Goal: Task Accomplishment & Management: Manage account settings

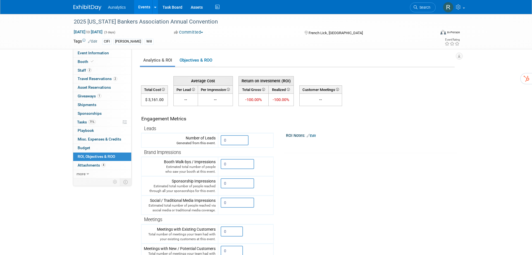
click at [268, 34] on div "Committed Committed Considering Not Going In Progress Cancelled" at bounding box center [234, 32] width 124 height 6
click at [84, 10] on img at bounding box center [87, 8] width 28 height 6
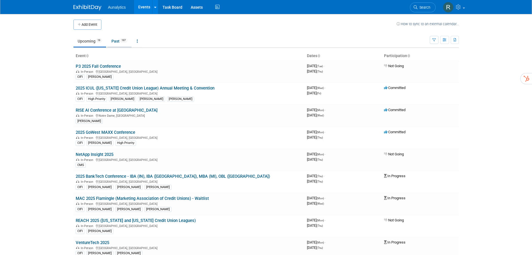
click at [114, 43] on link "Past 197" at bounding box center [119, 41] width 24 height 11
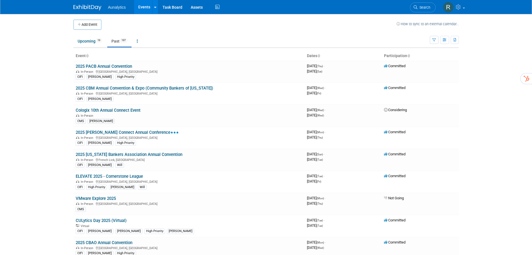
click at [113, 90] on link "2025 CBM Annual Convention & Expo (Community Bankers of [US_STATE])" at bounding box center [144, 88] width 137 height 5
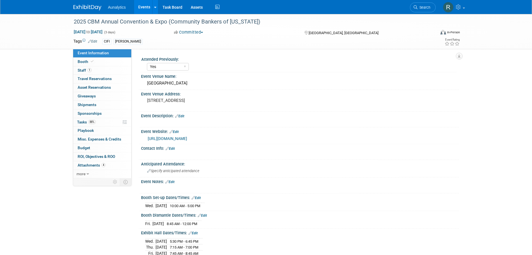
select select "Yes"
click at [92, 139] on span "Misc. Expenses & Credits 0" at bounding box center [100, 139] width 44 height 4
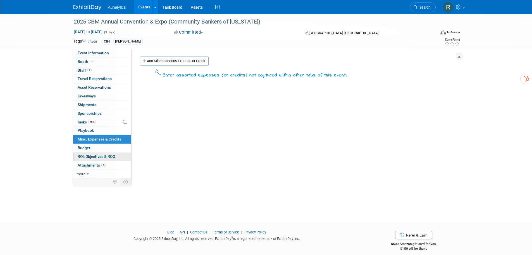
click at [91, 155] on span "ROI, Objectives & ROO 0" at bounding box center [96, 156] width 37 height 4
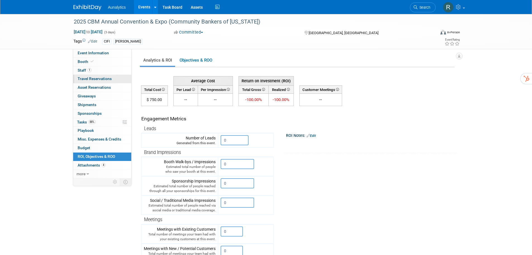
click at [90, 79] on span "Travel Reservations 0" at bounding box center [95, 78] width 34 height 4
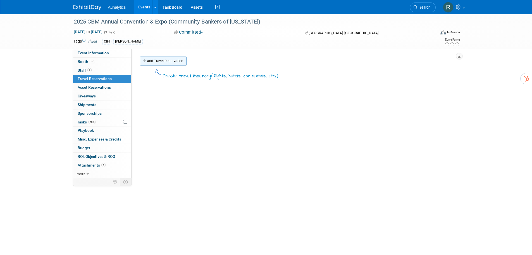
click at [162, 61] on link "Add Travel Reservation" at bounding box center [163, 60] width 47 height 9
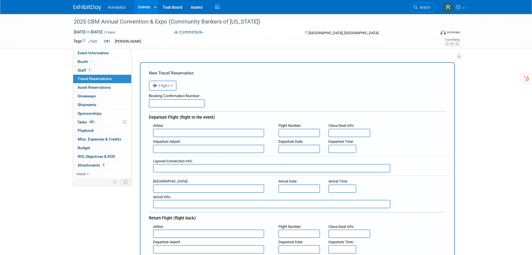
click at [163, 82] on button "Flight" at bounding box center [163, 85] width 28 height 10
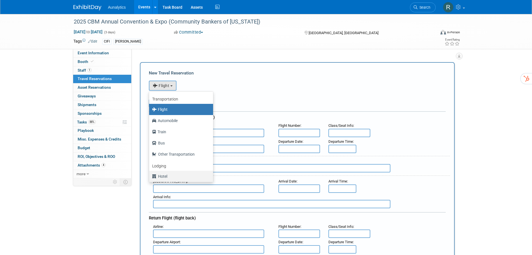
click at [164, 175] on label "Hotel" at bounding box center [180, 176] width 56 height 9
click at [150, 175] on input "Hotel" at bounding box center [148, 176] width 4 height 4
select select "6"
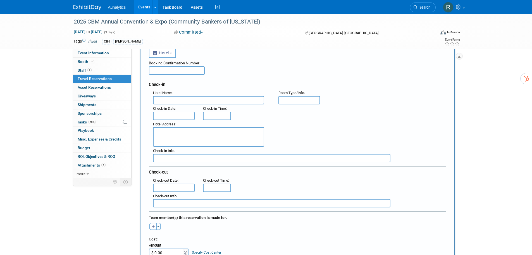
scroll to position [112, 0]
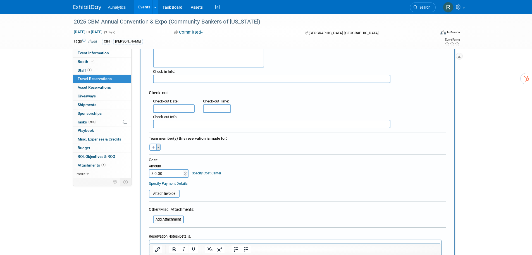
click at [157, 145] on button "Toggle Dropdown" at bounding box center [158, 146] width 4 height 7
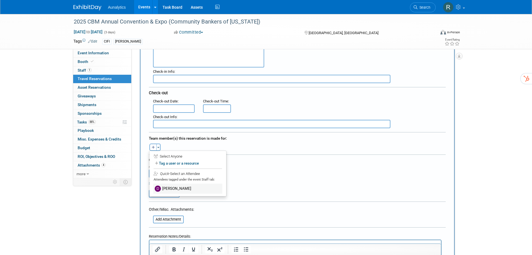
click at [166, 190] on label "Dan Fenech" at bounding box center [187, 188] width 69 height 10
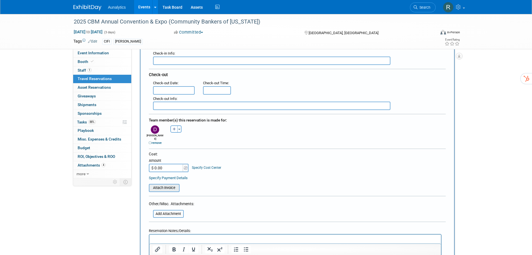
scroll to position [140, 0]
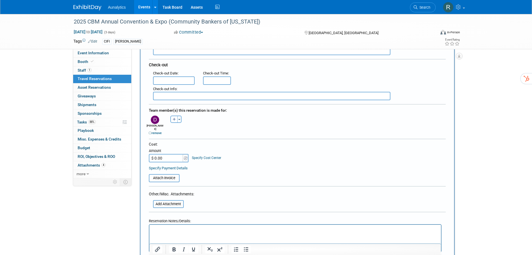
click at [170, 154] on input "$ 0.00" at bounding box center [166, 158] width 35 height 8
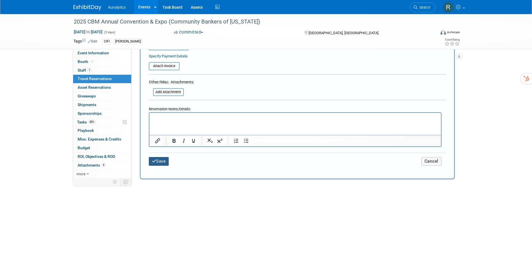
type input "$ 1,500.00"
click at [161, 157] on button "Save" at bounding box center [159, 161] width 20 height 9
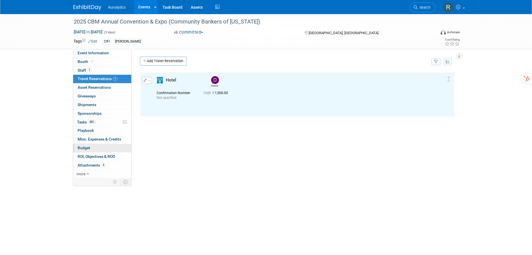
scroll to position [0, 0]
click at [103, 140] on span "Misc. Expenses & Credits 0" at bounding box center [100, 139] width 44 height 4
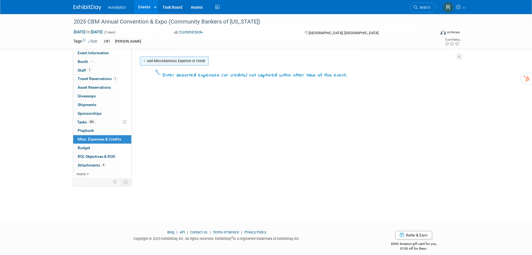
click at [163, 60] on link "Add Miscellaneous Expense or Credit" at bounding box center [174, 60] width 69 height 9
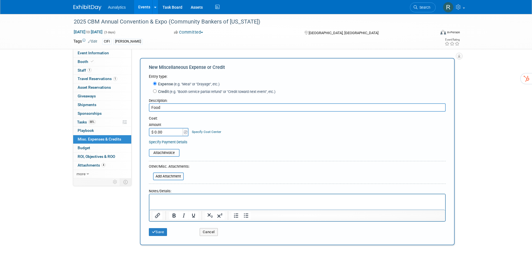
type input "Food"
click at [171, 132] on input "$ 0.00" at bounding box center [166, 132] width 35 height 8
type input "$ 20.00"
click at [160, 232] on button "Save" at bounding box center [158, 232] width 18 height 8
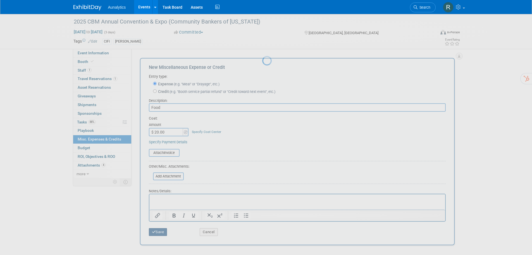
scroll to position [6, 0]
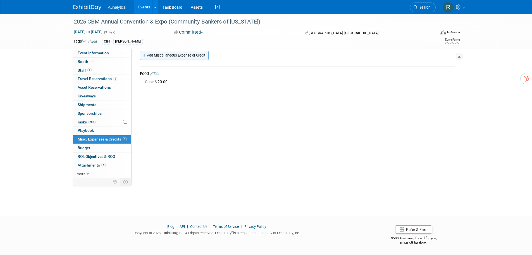
click at [165, 54] on link "Add Miscellaneous Expense or Credit" at bounding box center [174, 55] width 69 height 9
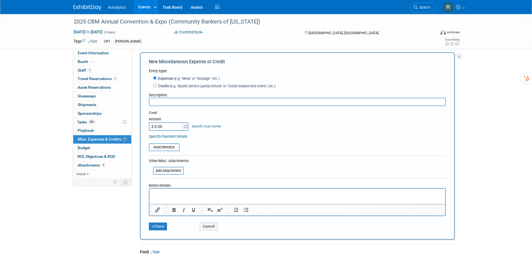
scroll to position [0, 0]
type input "Misc"
click at [165, 125] on input "$ 0.00" at bounding box center [166, 126] width 35 height 8
type input "$ 1,200.00"
click at [162, 228] on button "Save" at bounding box center [158, 226] width 18 height 8
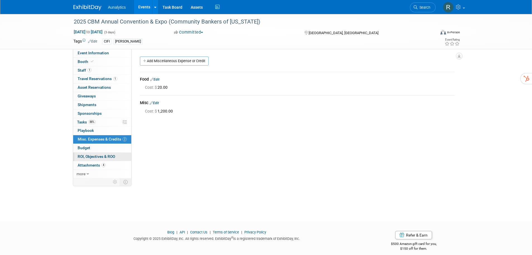
click at [100, 155] on span "ROI, Objectives & ROO 0" at bounding box center [96, 156] width 37 height 4
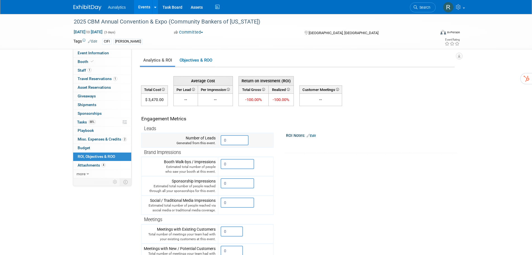
click at [235, 142] on input "0" at bounding box center [235, 140] width 28 height 10
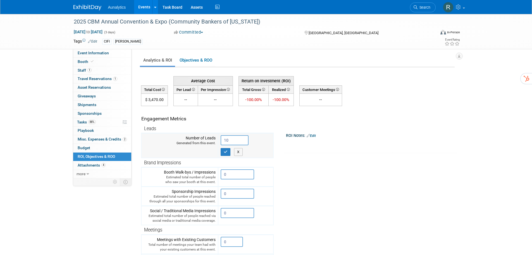
type input "10"
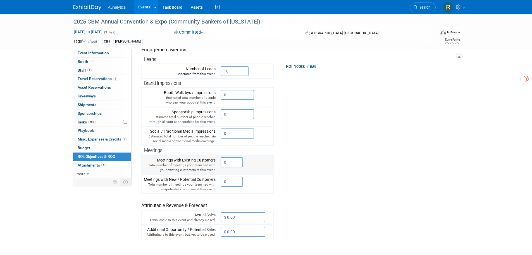
scroll to position [56, 0]
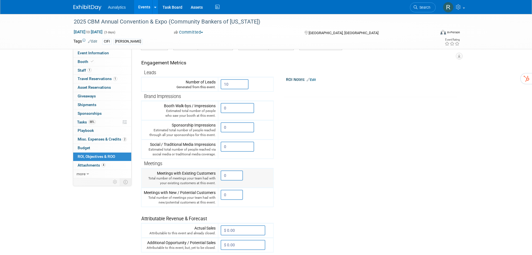
click at [230, 174] on input "0" at bounding box center [232, 175] width 22 height 10
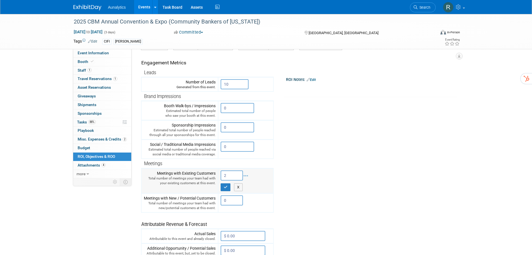
type input "2"
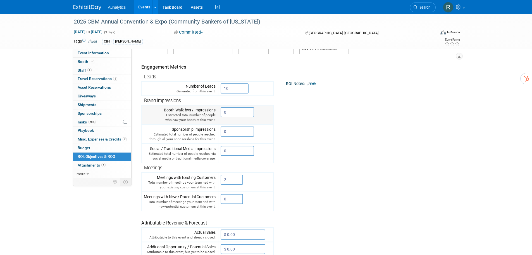
drag, startPoint x: 231, startPoint y: 110, endPoint x: 219, endPoint y: 111, distance: 11.3
click at [219, 111] on td "0 X" at bounding box center [245, 114] width 55 height 19
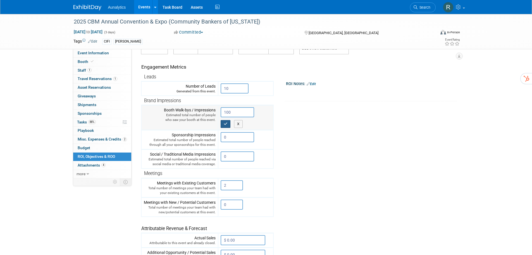
type input "100"
click at [224, 123] on icon "button" at bounding box center [226, 124] width 4 height 4
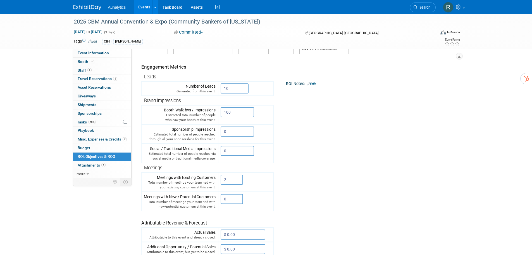
click at [314, 85] on link "Edit" at bounding box center [311, 84] width 9 height 4
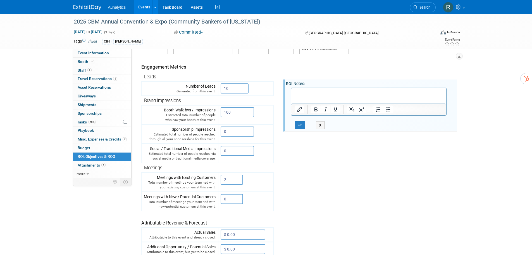
scroll to position [0, 0]
click at [309, 96] on html at bounding box center [368, 92] width 155 height 8
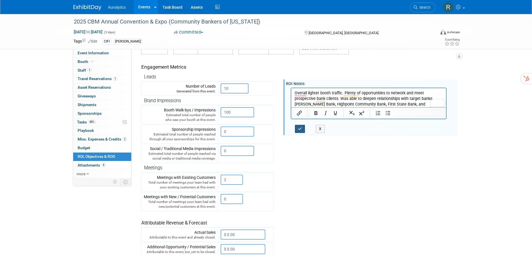
click at [300, 126] on button "button" at bounding box center [300, 129] width 10 height 8
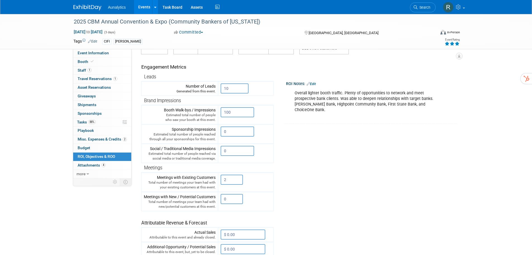
click at [457, 43] on icon at bounding box center [457, 44] width 5 height 4
click at [454, 43] on icon at bounding box center [452, 44] width 5 height 4
